Goal: Task Accomplishment & Management: Manage account settings

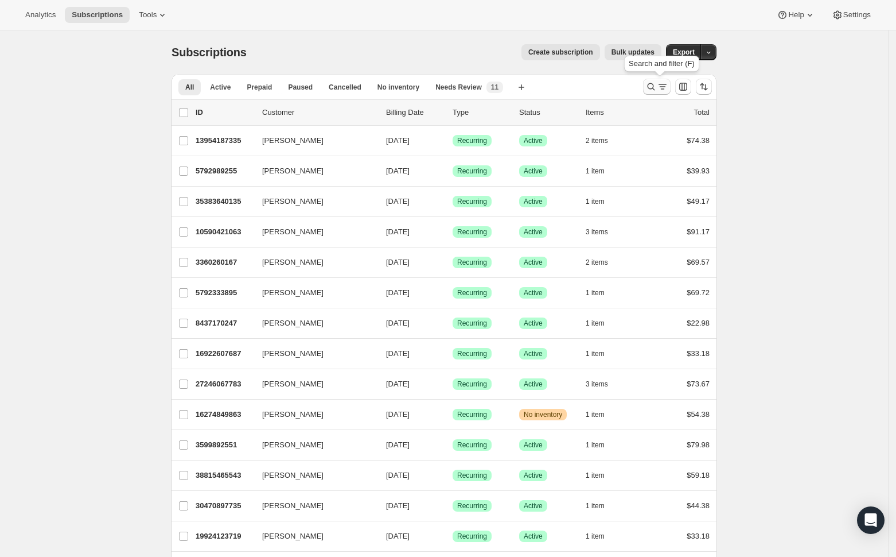
click at [652, 87] on icon "Search and filter results" at bounding box center [651, 86] width 7 height 7
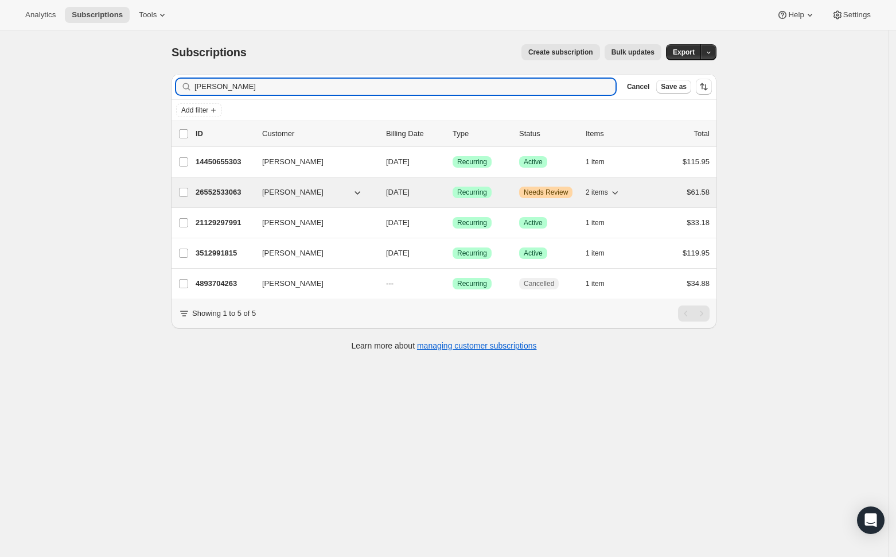
type input "[PERSON_NAME]"
click at [242, 194] on p "26552533063" at bounding box center [224, 191] width 57 height 11
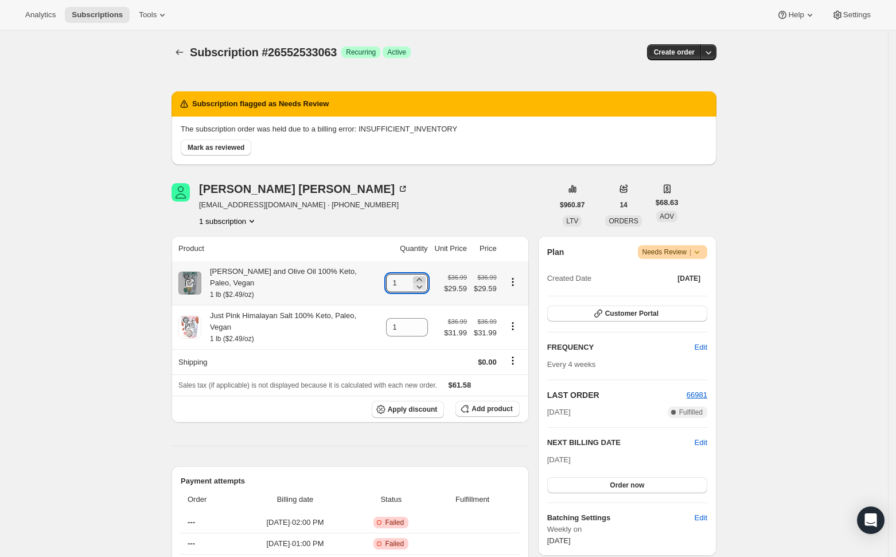
click at [421, 274] on icon at bounding box center [419, 279] width 11 height 11
click at [425, 283] on icon at bounding box center [419, 286] width 11 height 11
type input "1"
click at [708, 252] on span "Warning Needs Review |" at bounding box center [673, 252] width 70 height 14
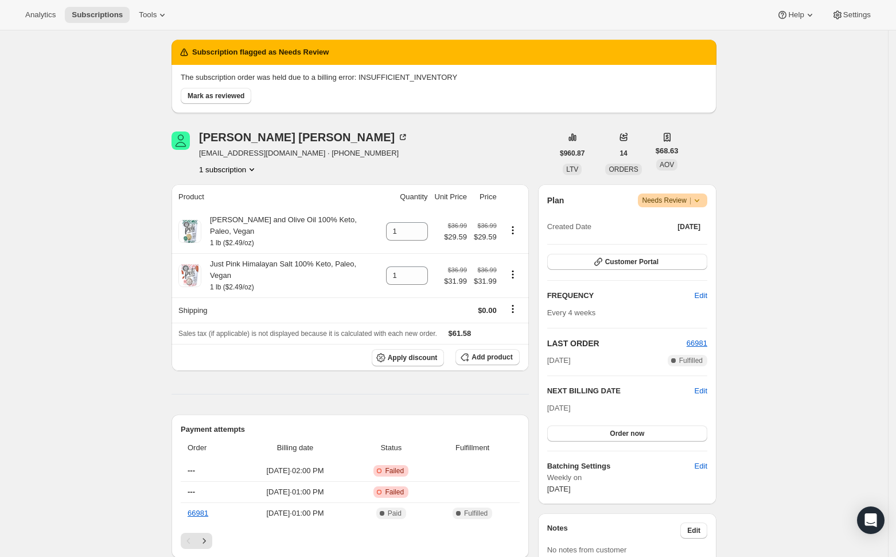
scroll to position [76, 0]
